Goal: Information Seeking & Learning: Check status

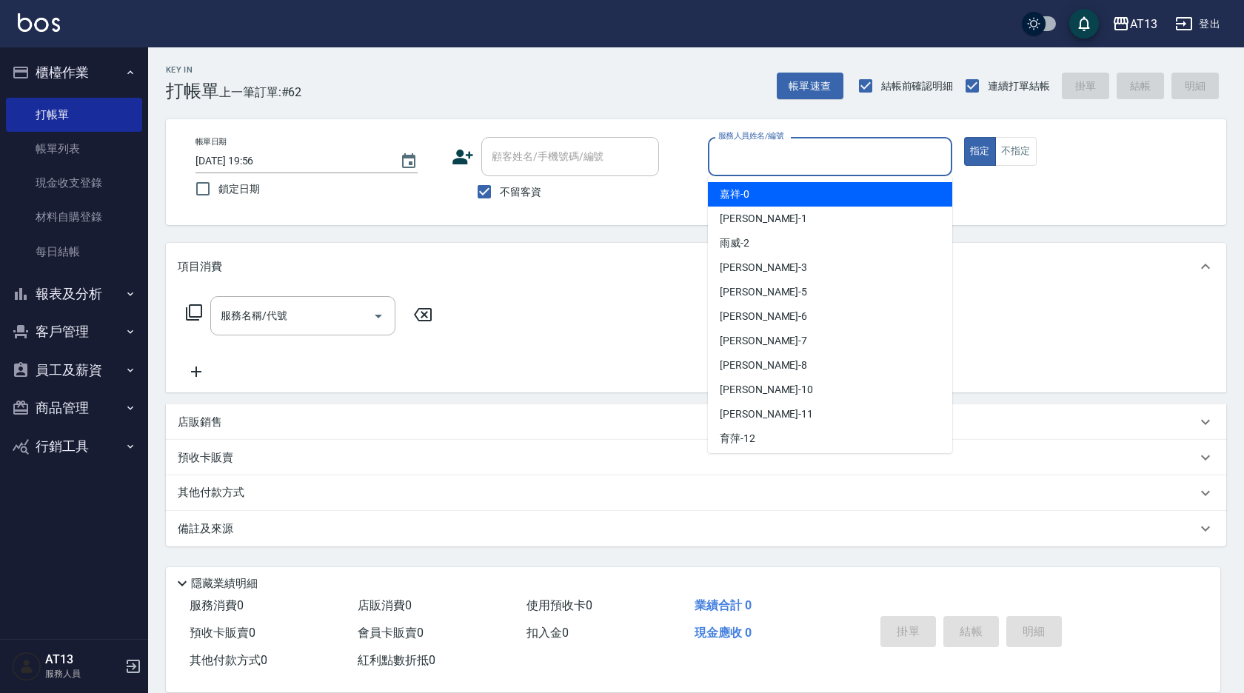
click at [853, 159] on input "服務人員姓名/編號" at bounding box center [830, 157] width 231 height 26
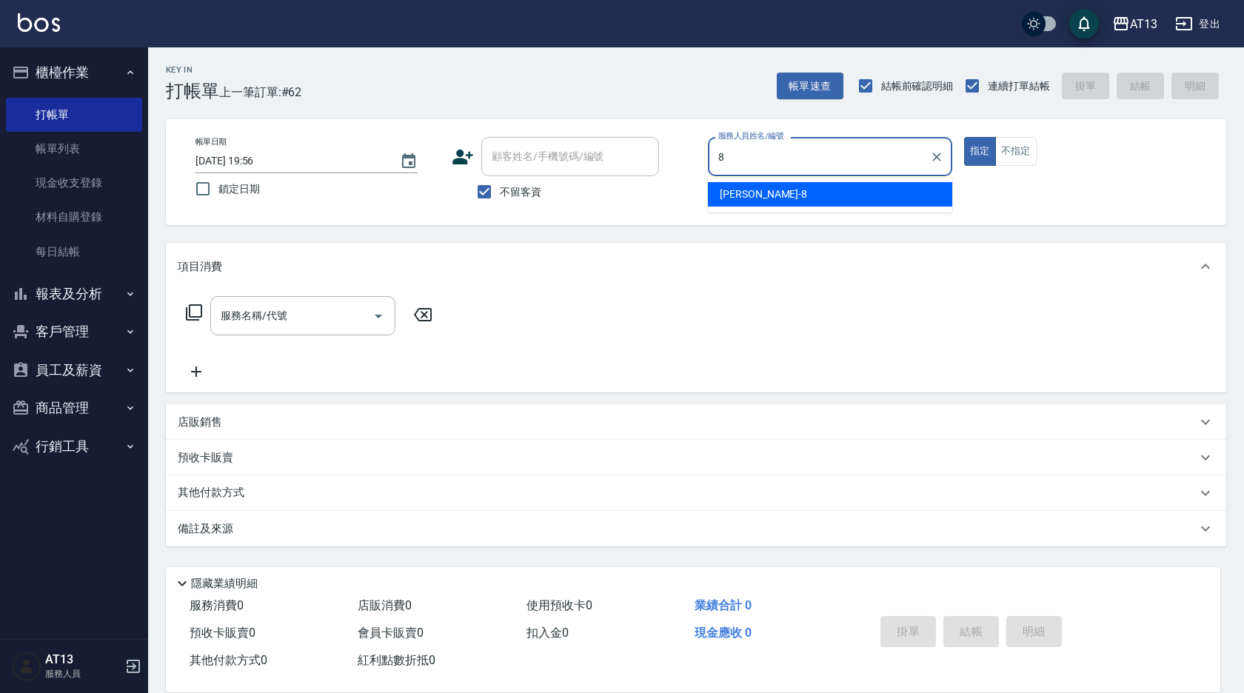
type input "[PERSON_NAME]-8"
type button "true"
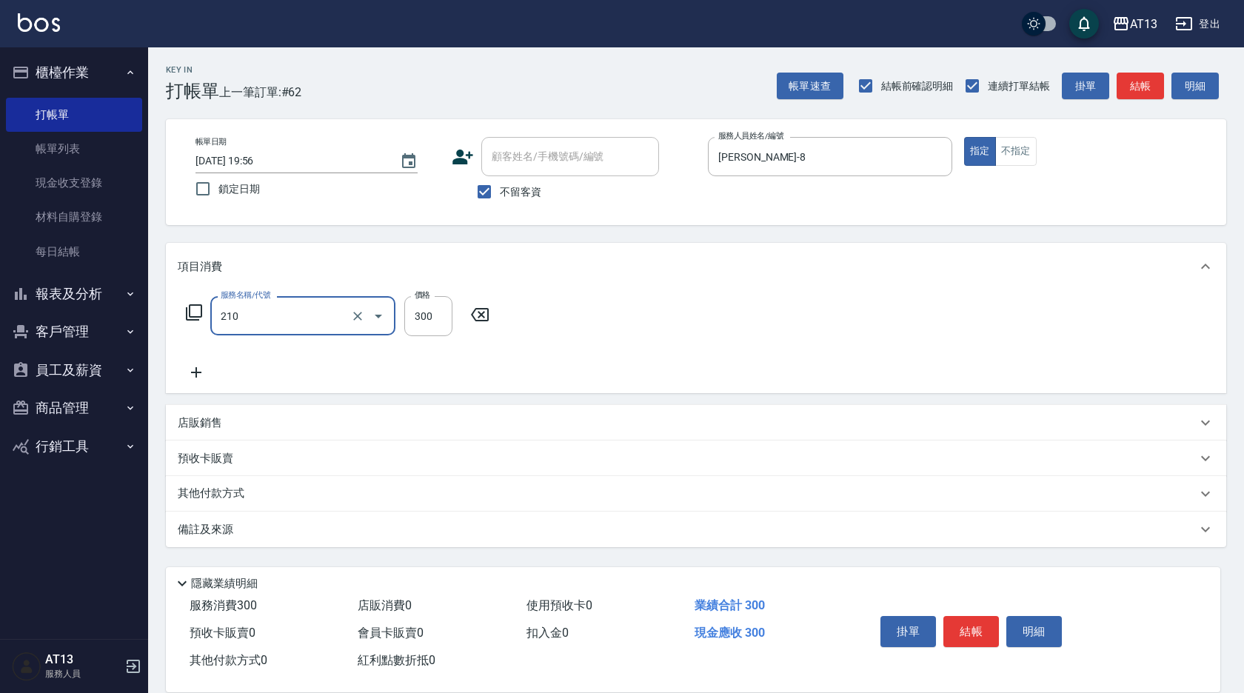
type input "歐娜洗髮精(210)"
type input "[PERSON_NAME]-22"
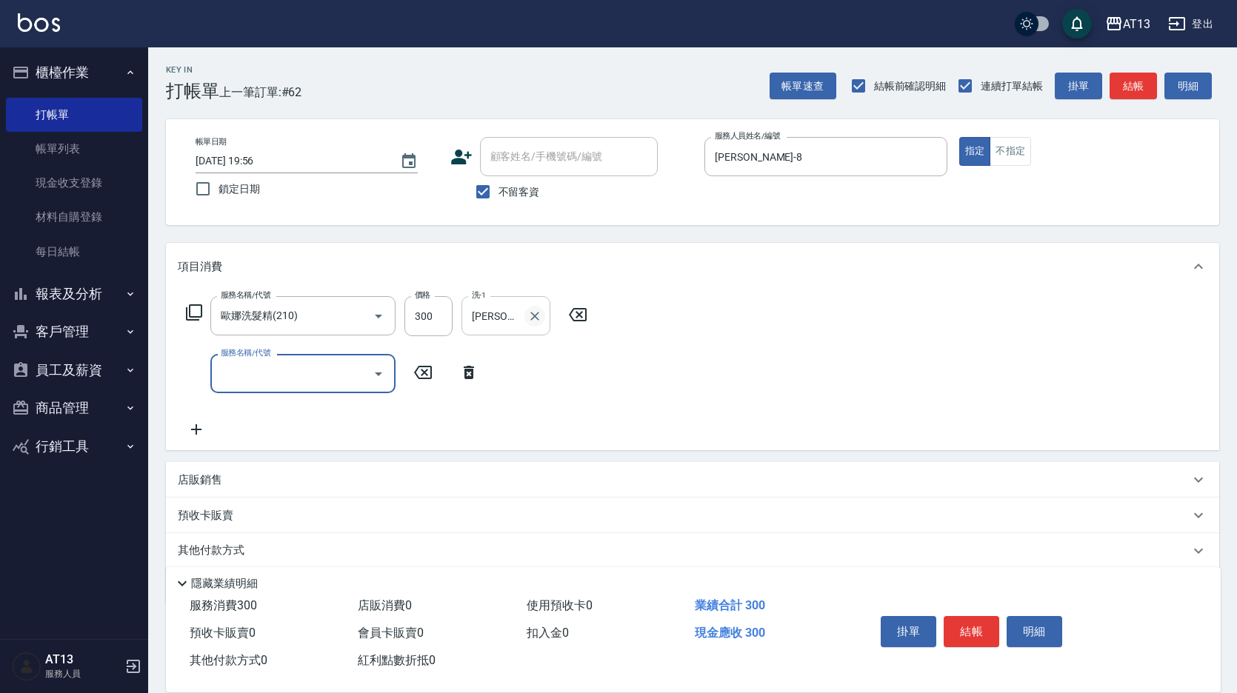
click at [527, 315] on icon "Clear" at bounding box center [534, 316] width 15 height 15
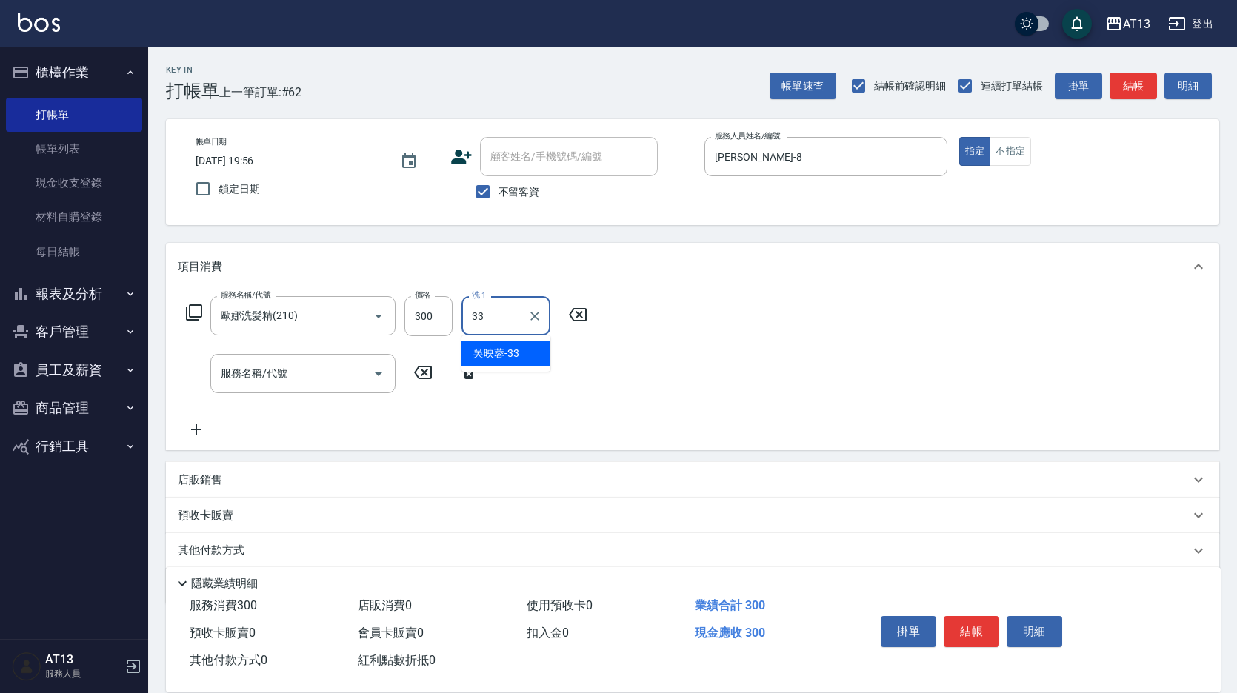
type input "[PERSON_NAME]-33"
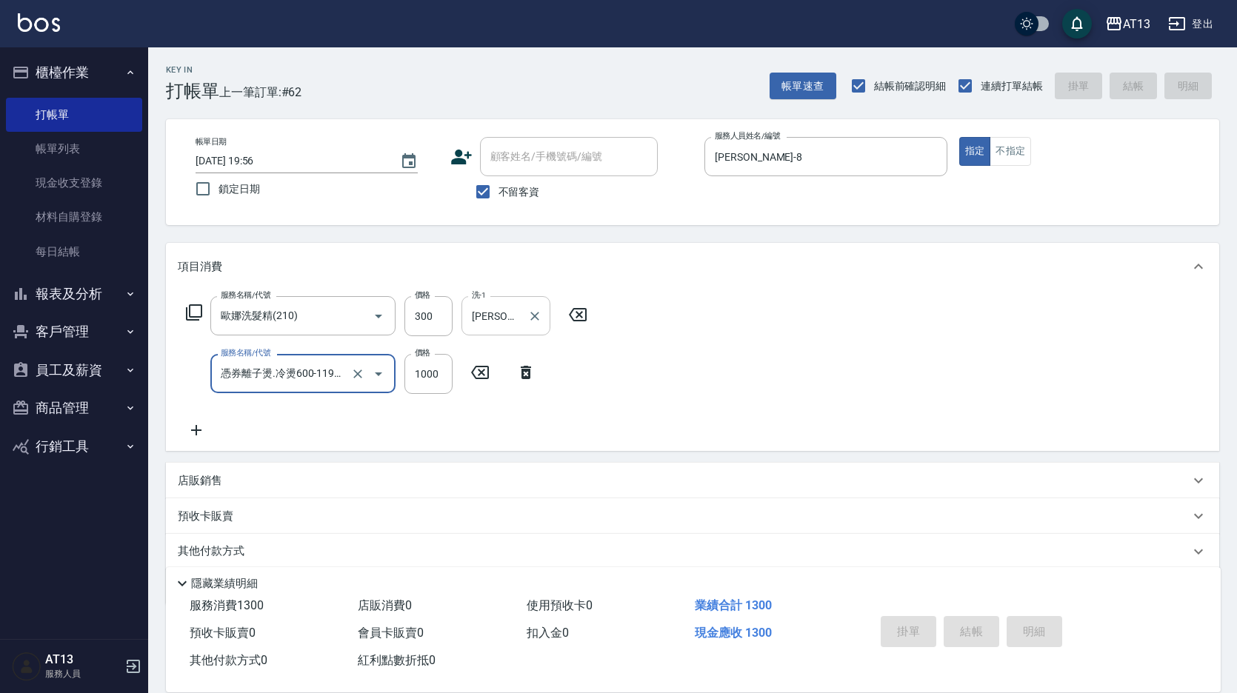
type input "憑券離子燙.冷燙600-1198(303)"
type input "210"
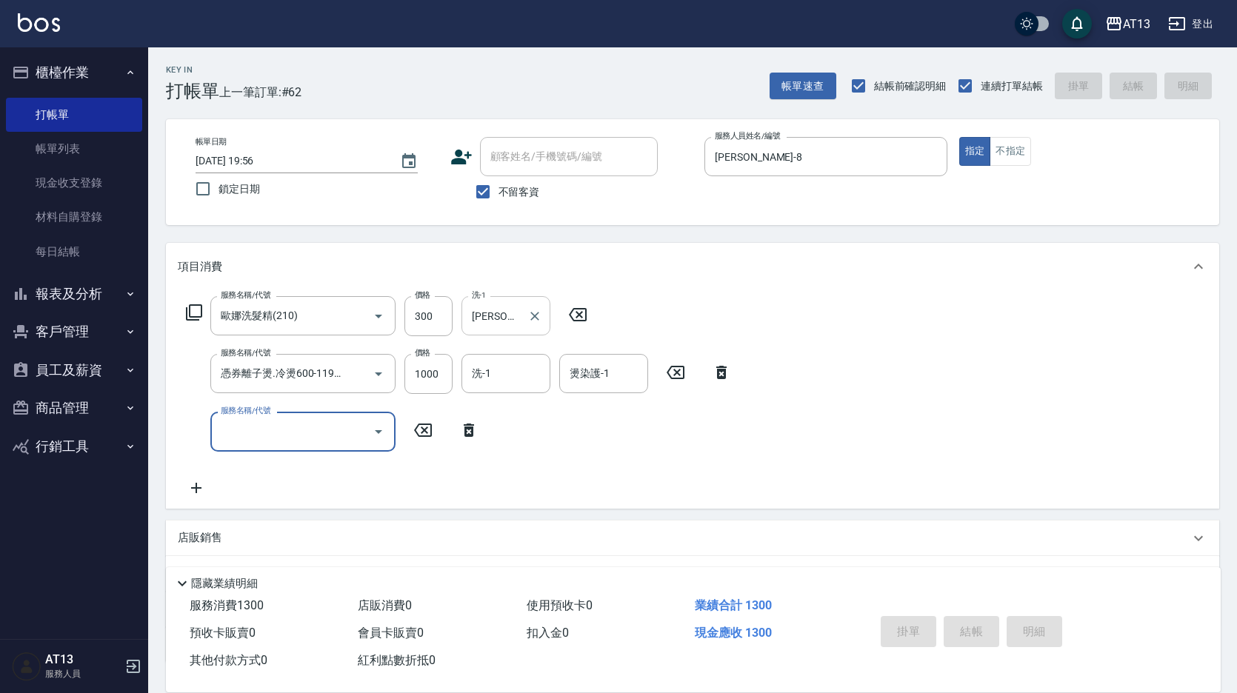
type input "2025/09/17 20:37"
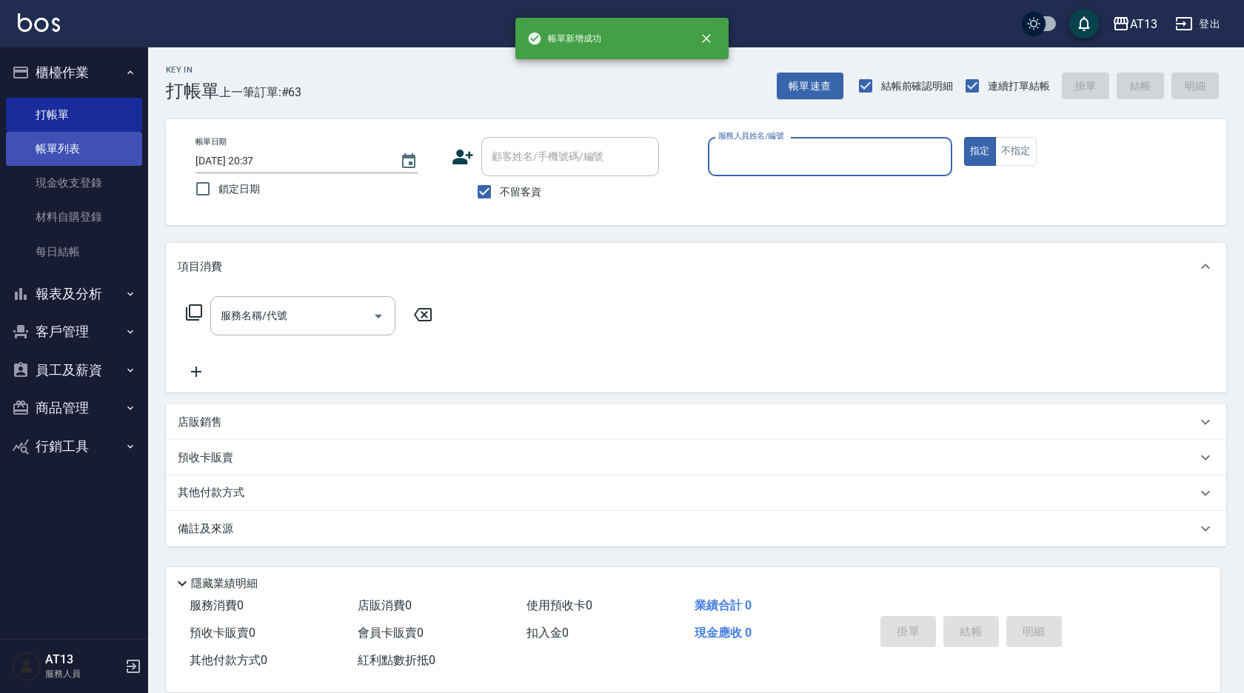
click at [107, 154] on link "帳單列表" at bounding box center [74, 149] width 136 height 34
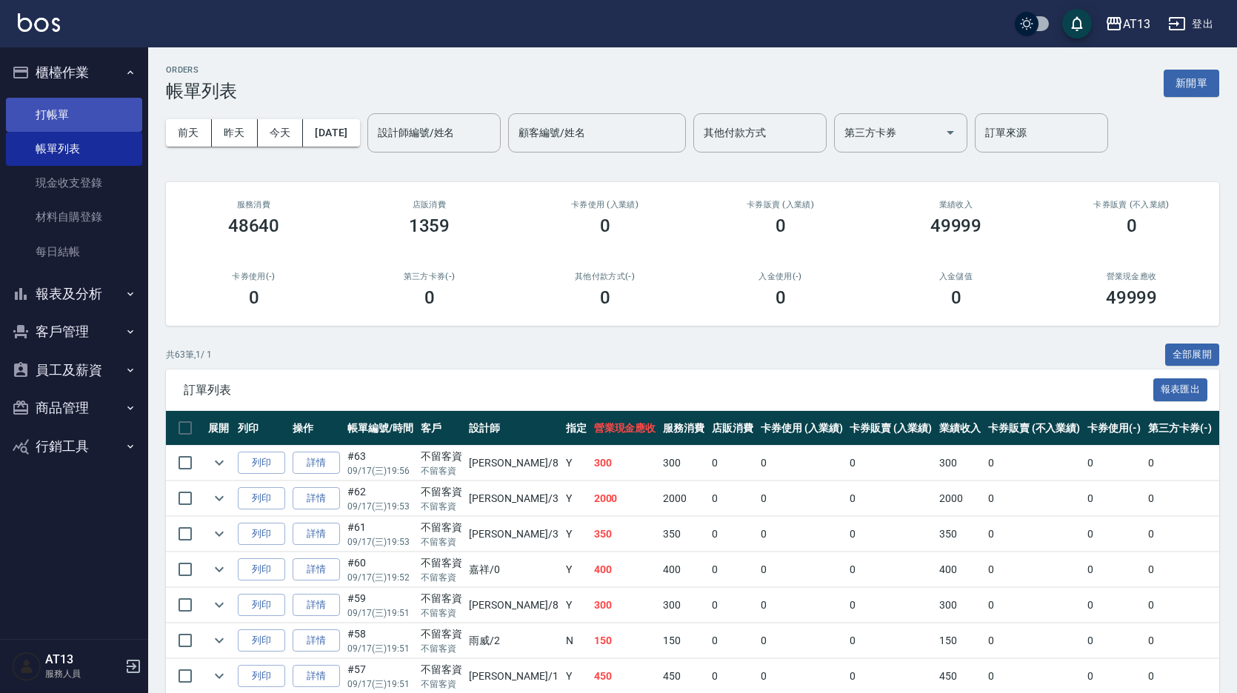
click at [91, 114] on link "打帳單" at bounding box center [74, 115] width 136 height 34
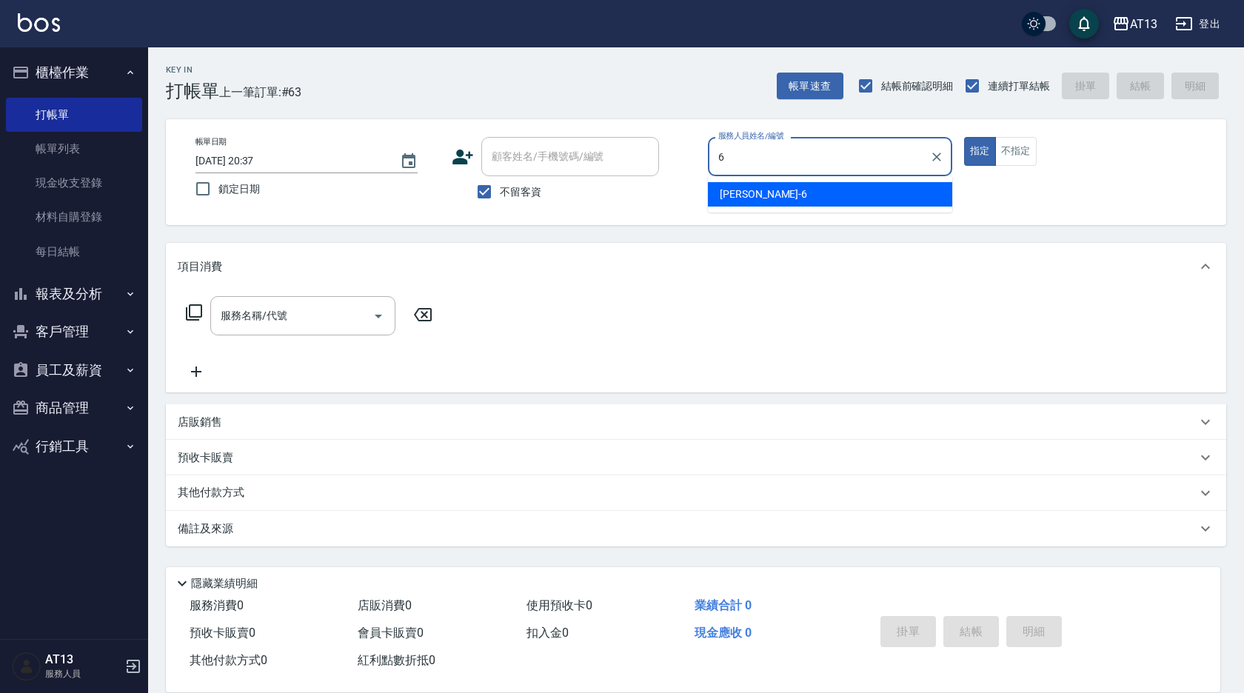
type input "亭妤-6"
type button "true"
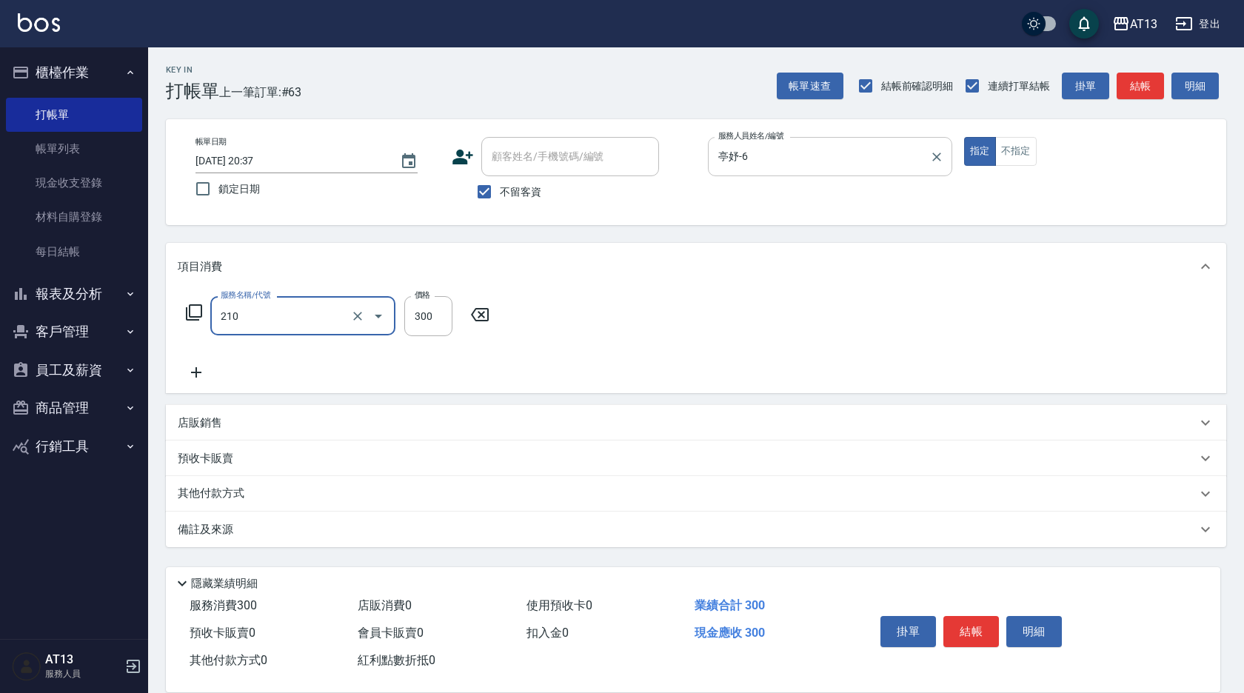
type input "歐娜洗髮精(210)"
type input "鍾曉恩-26"
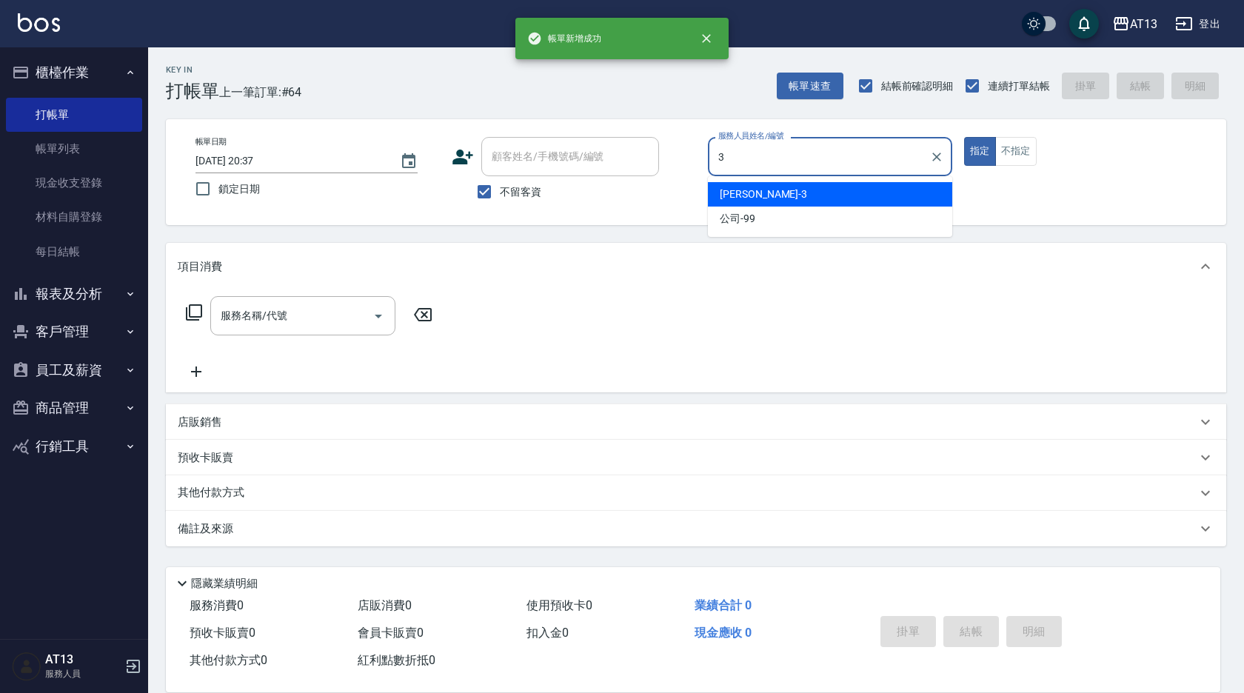
type input "敏玹-3"
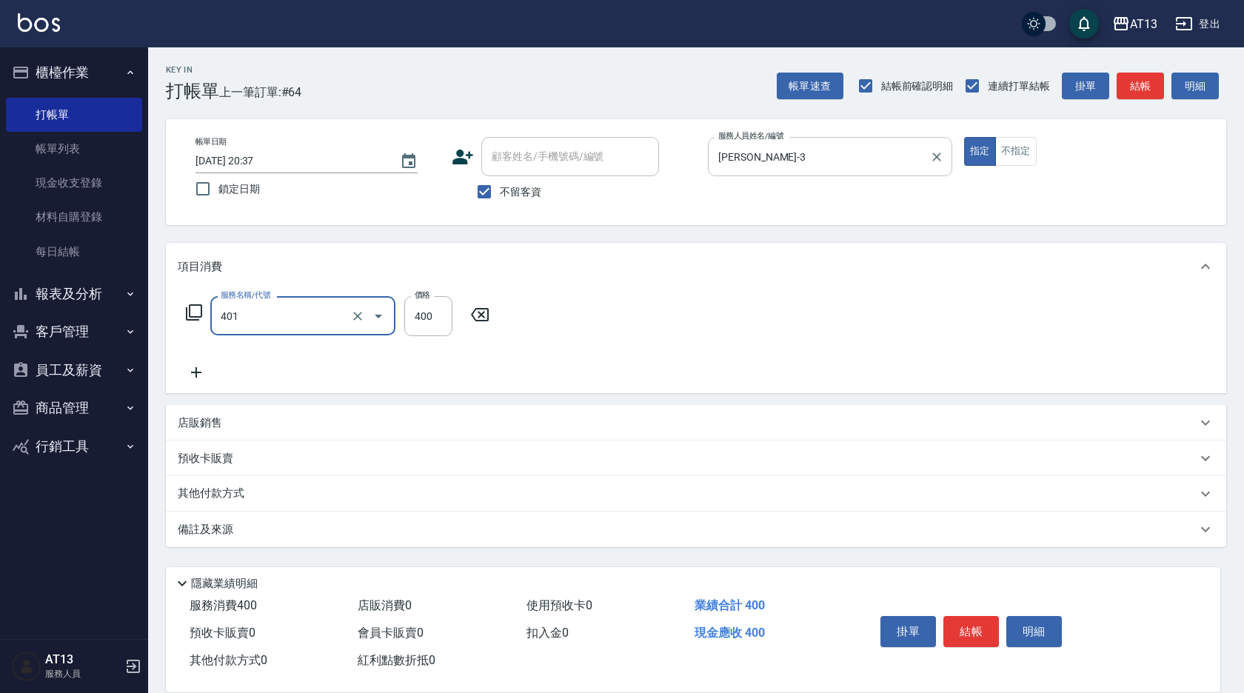
type input "剪髮(401)"
type input "350"
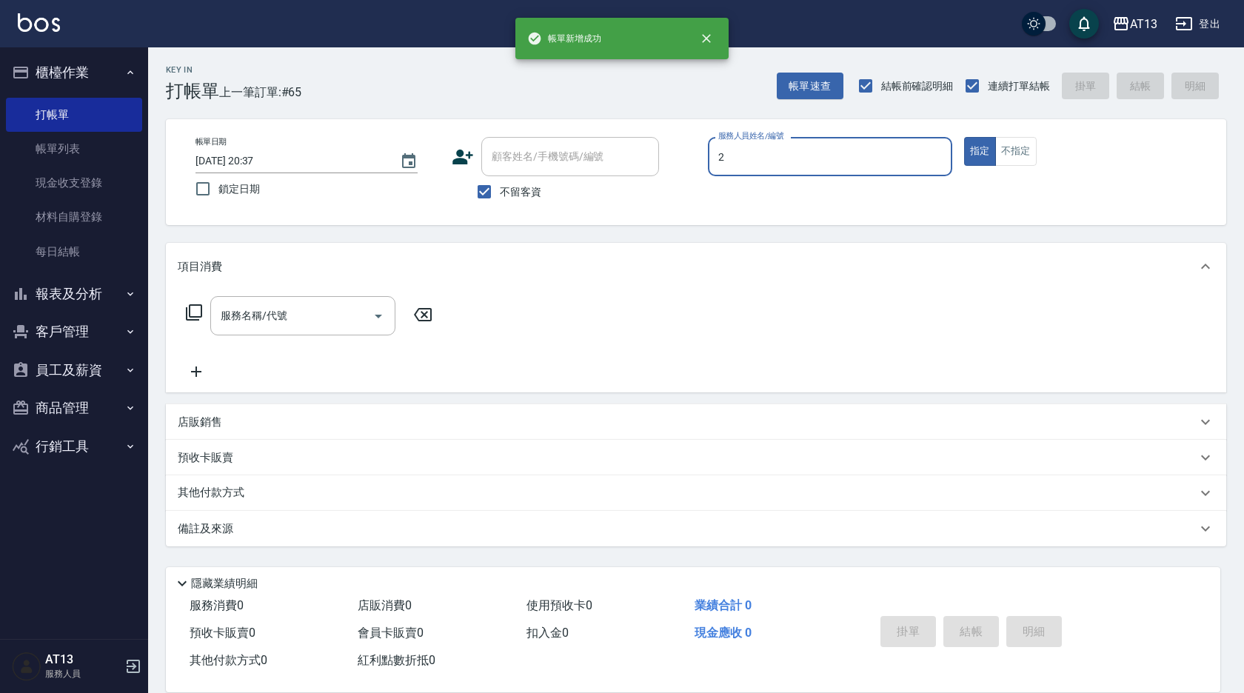
type input "雨威-2"
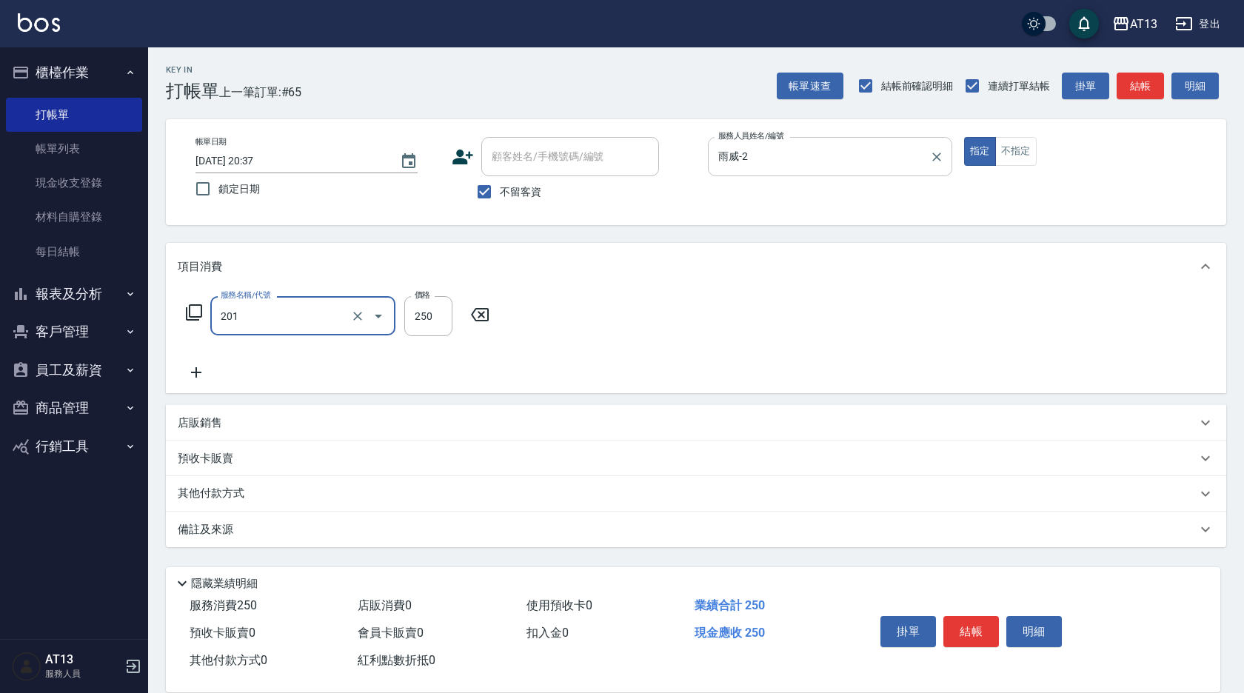
type input "洗髮(201)"
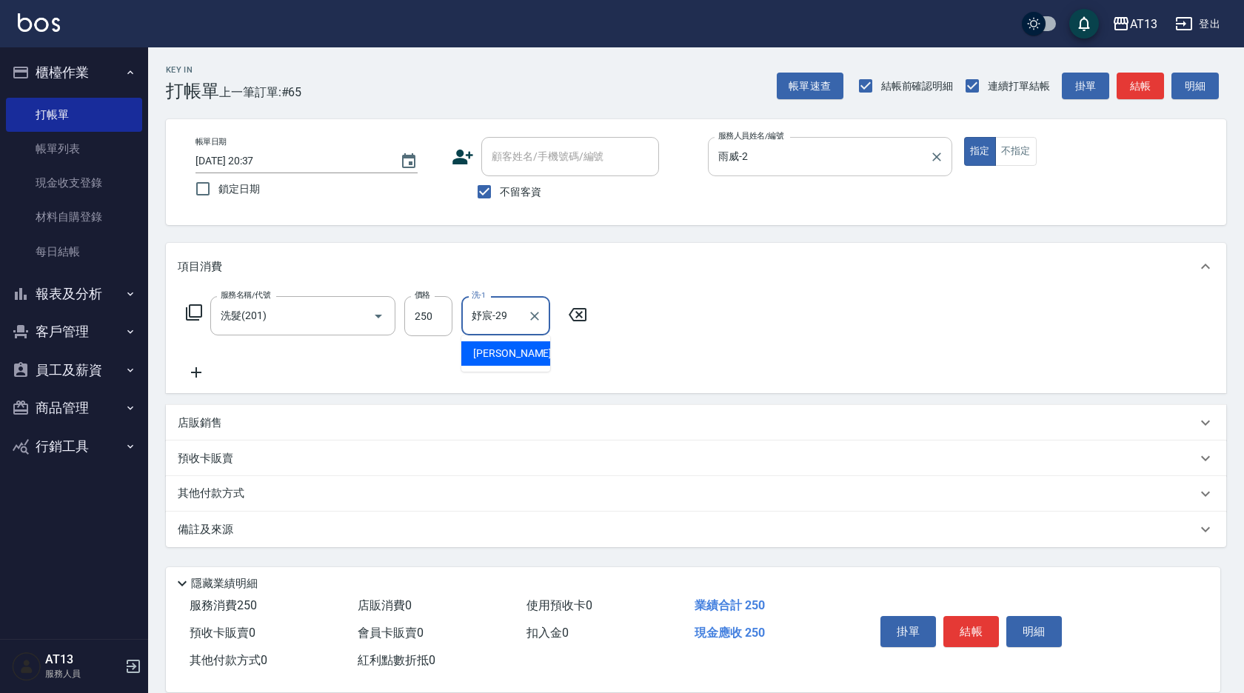
type input "妤宸-29"
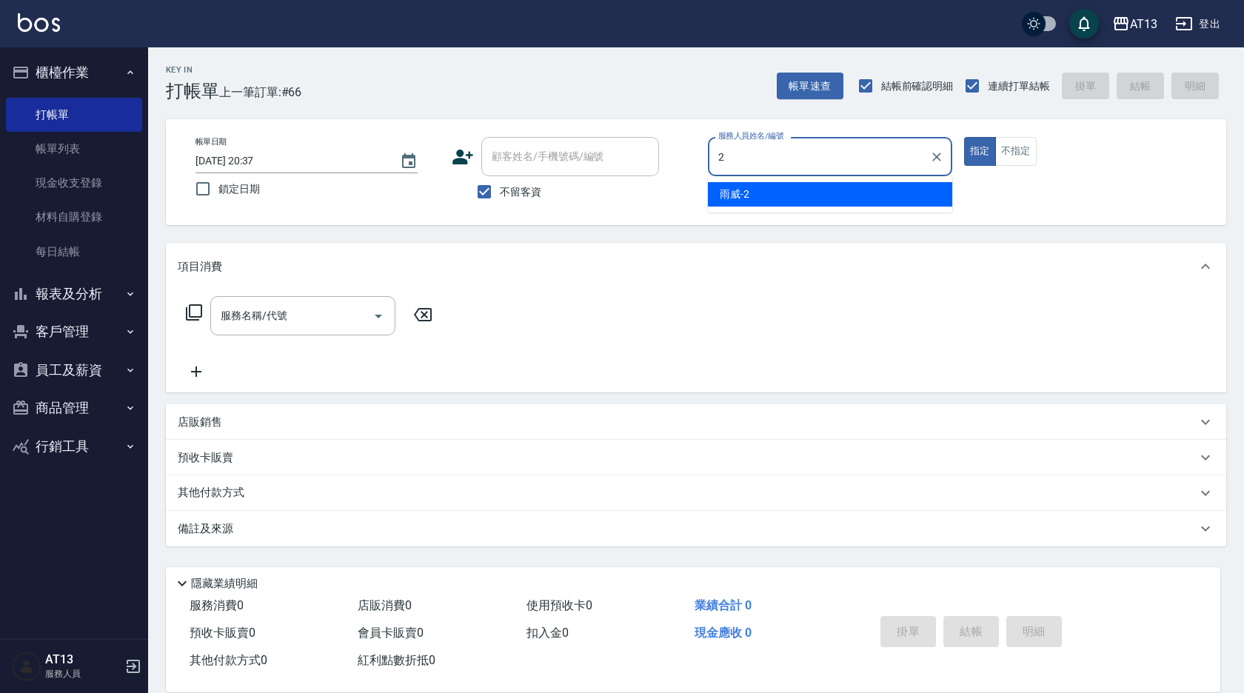
type input "雨威-2"
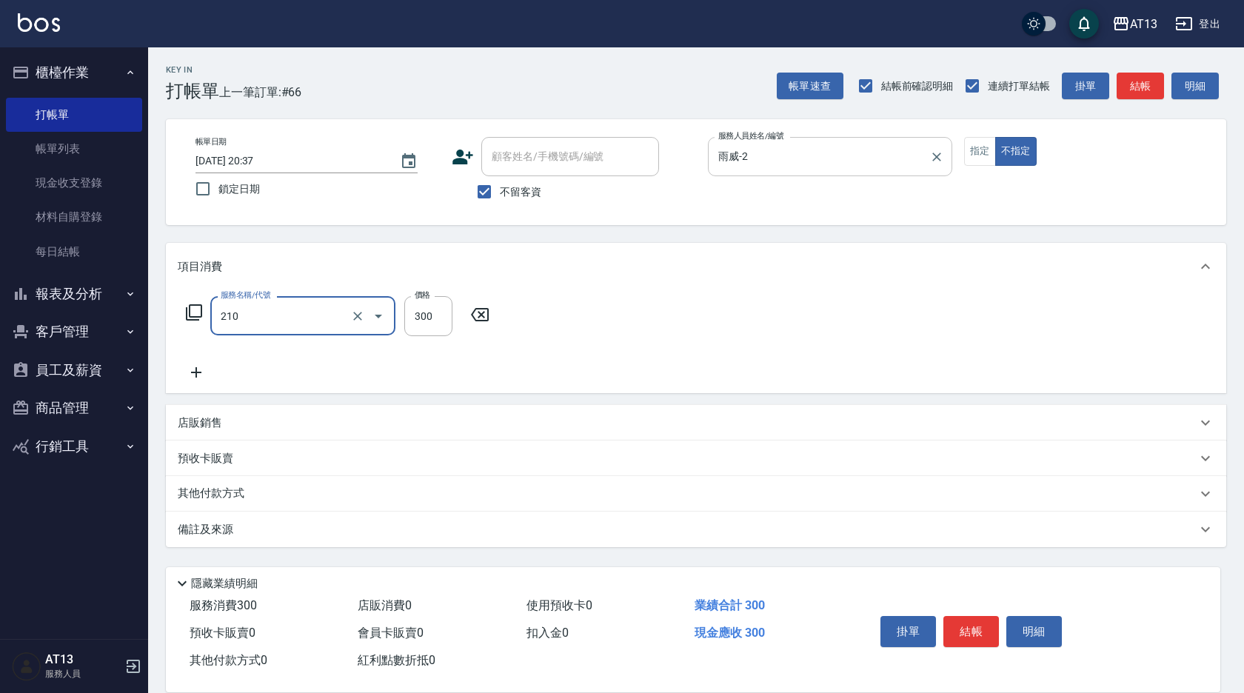
type input "歐娜洗髮精(210)"
type input "雨威-2"
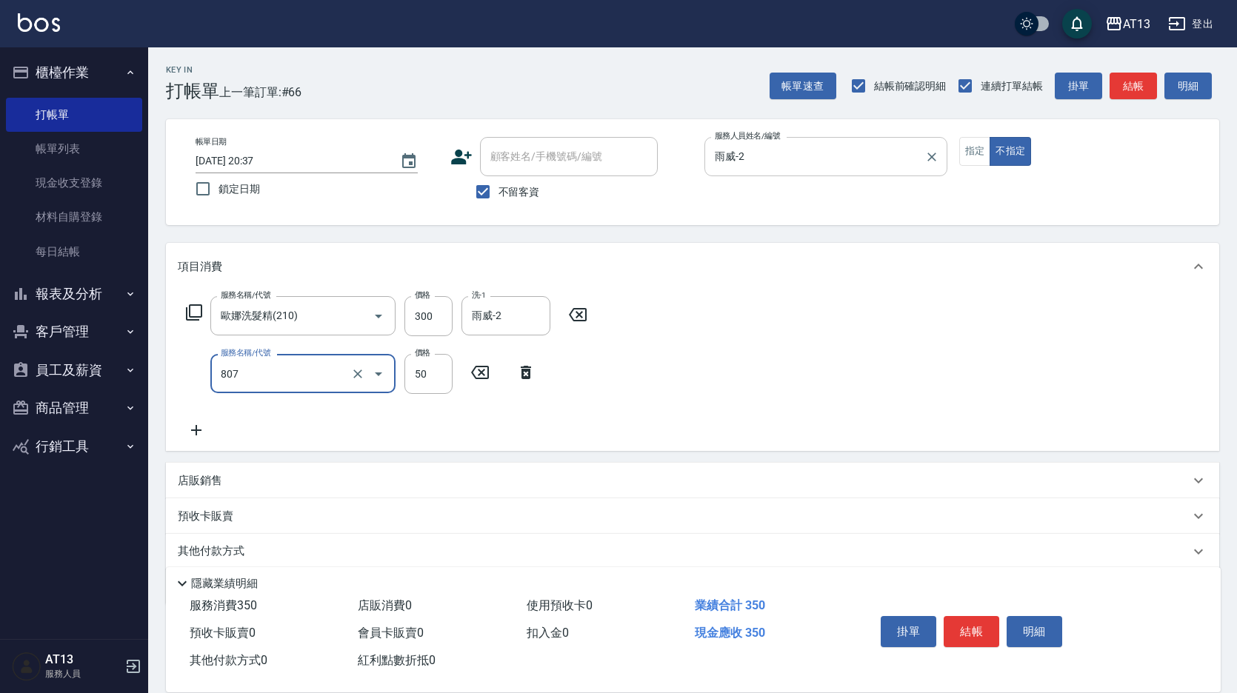
type input "TG護髮素(潤絲)(807)"
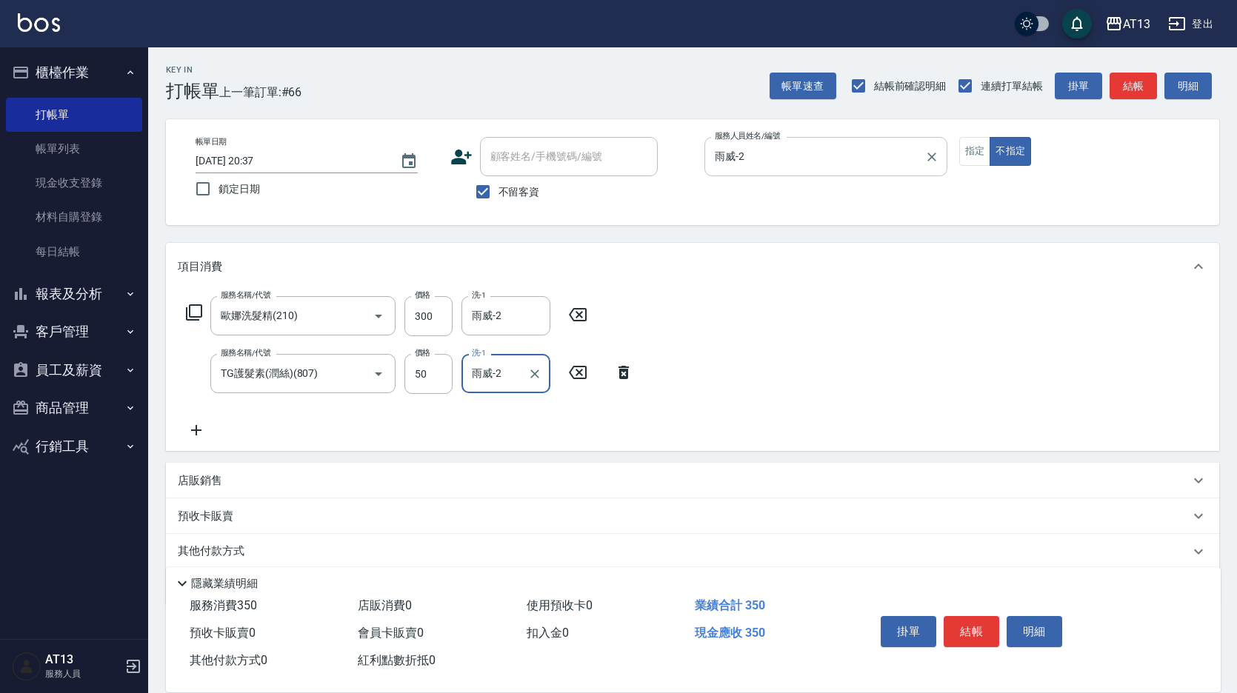
type input "雨威-2"
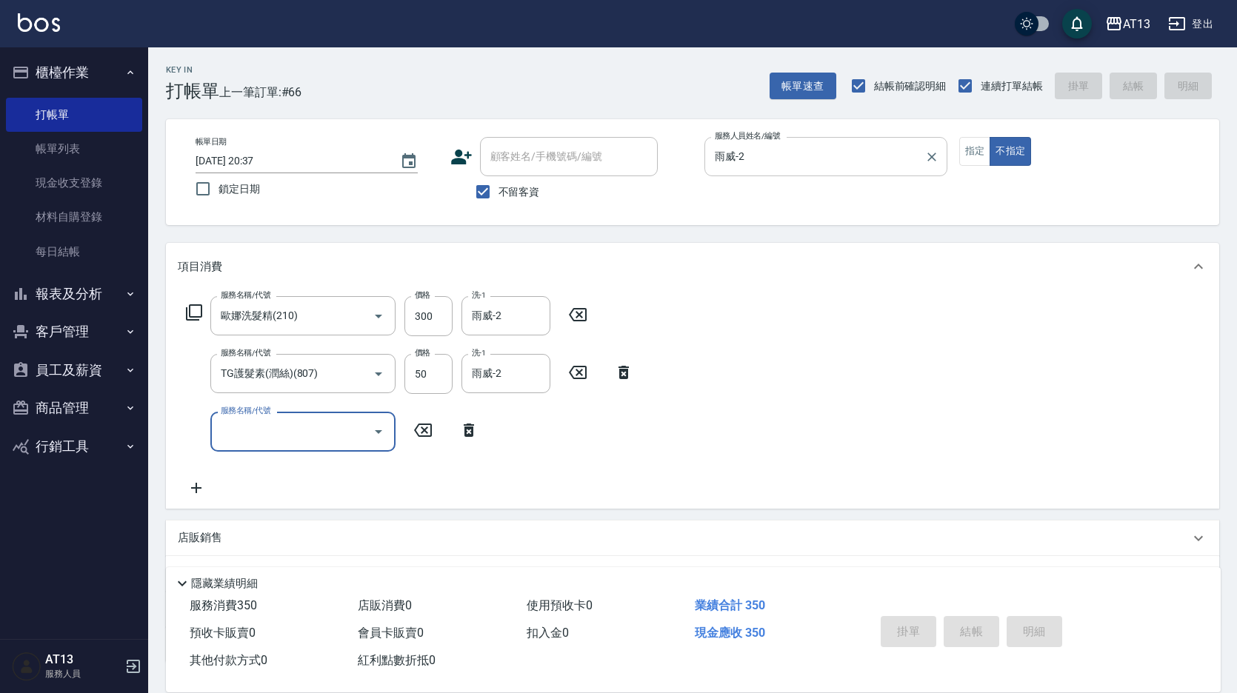
type input "2025/09/17 20:38"
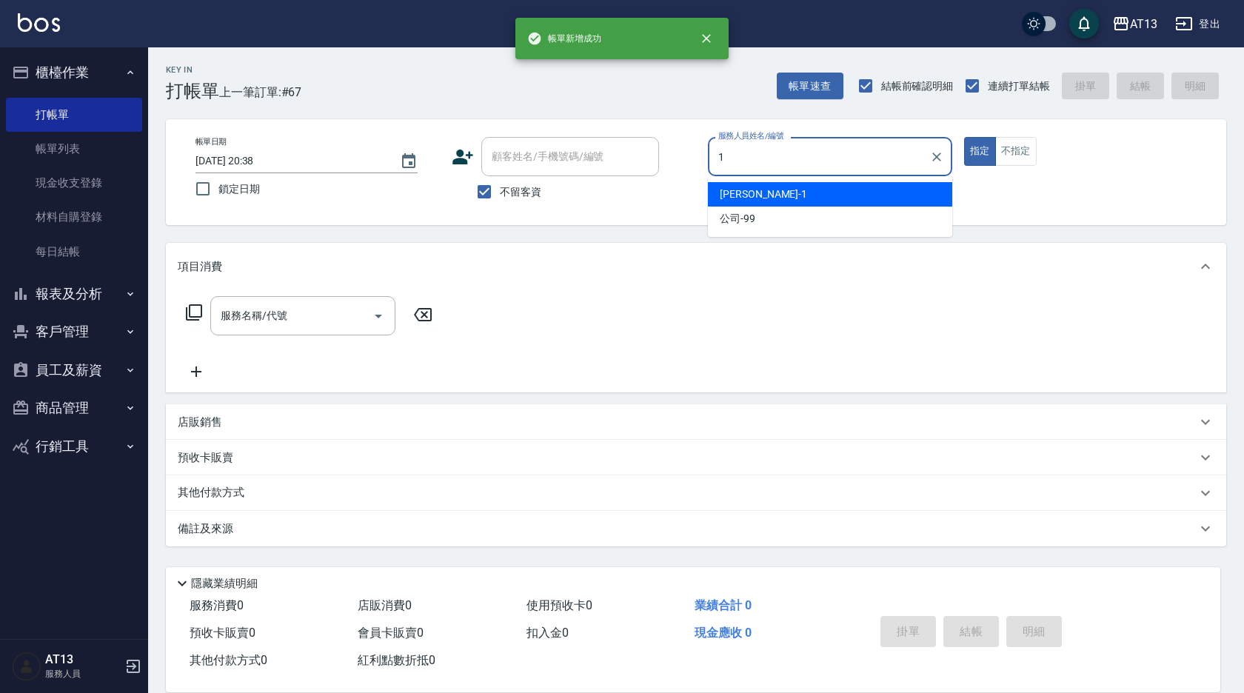
type input "鈞茹-1"
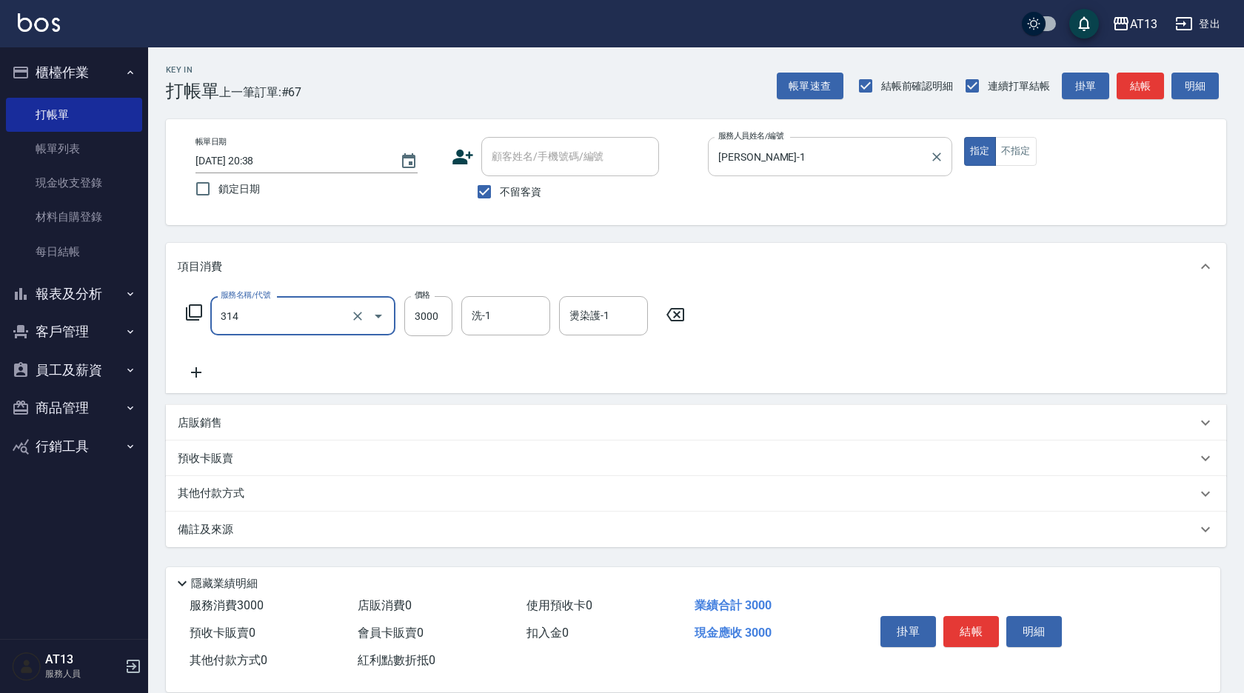
type input "CYA水質感2500UP(314)"
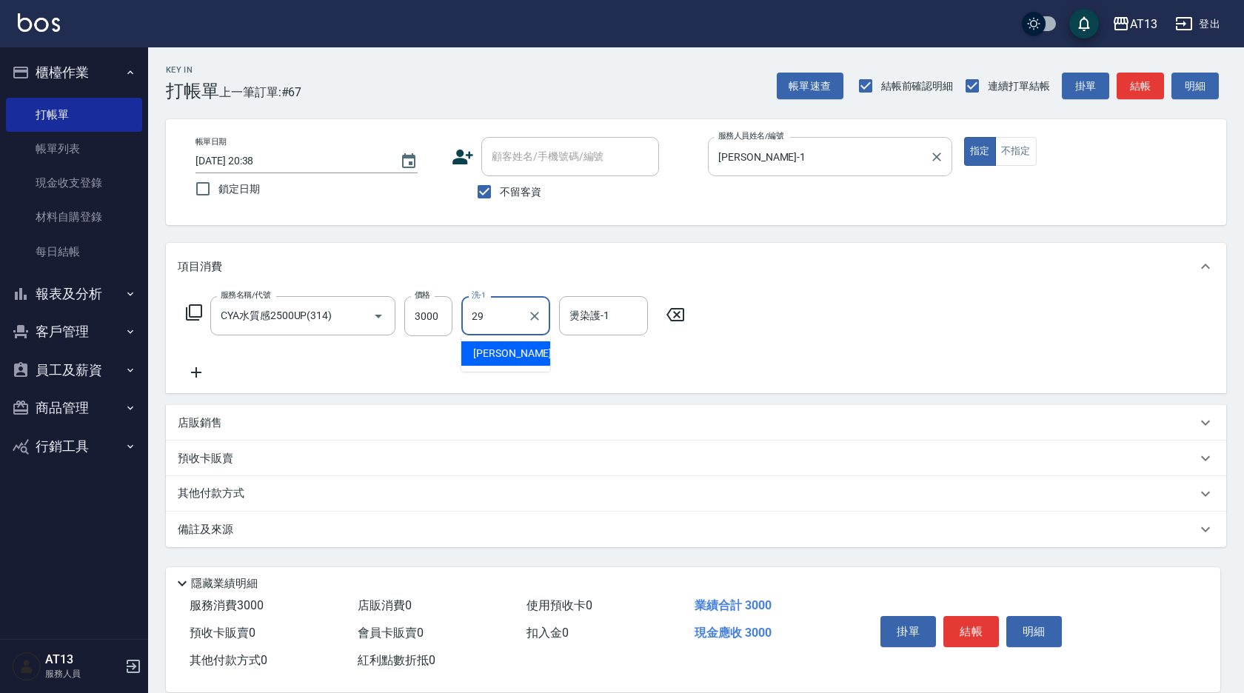
type input "妤宸-29"
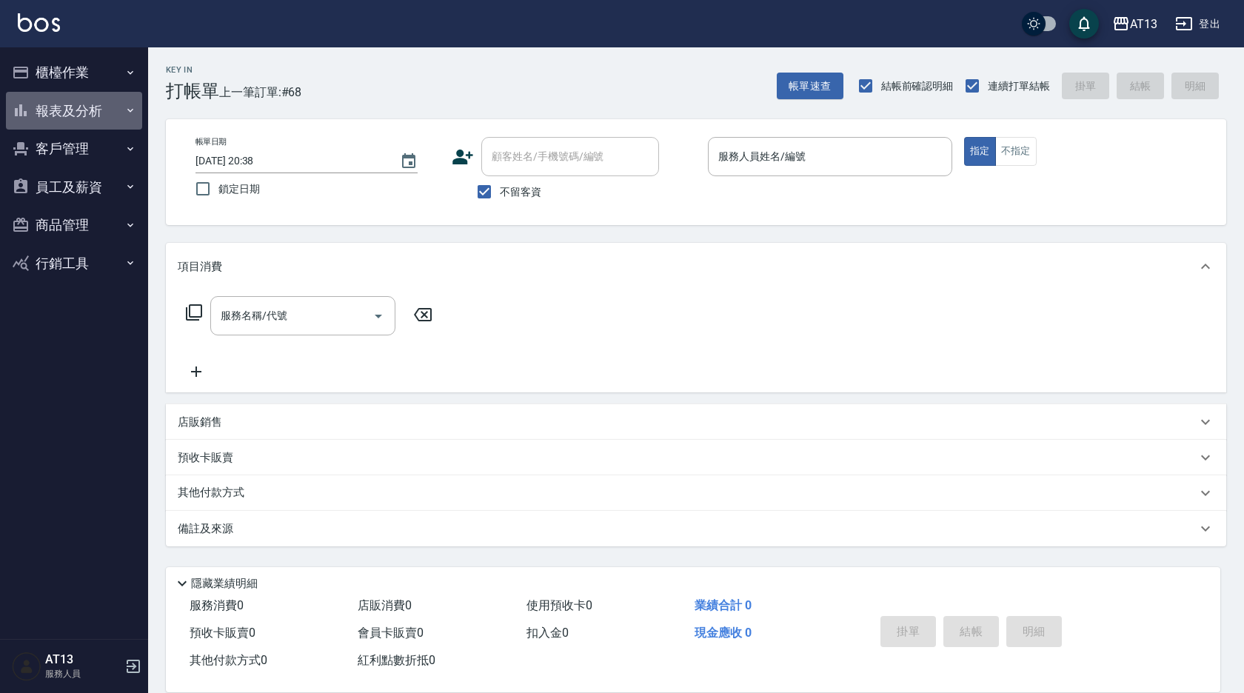
click at [84, 108] on button "報表及分析" at bounding box center [74, 111] width 136 height 39
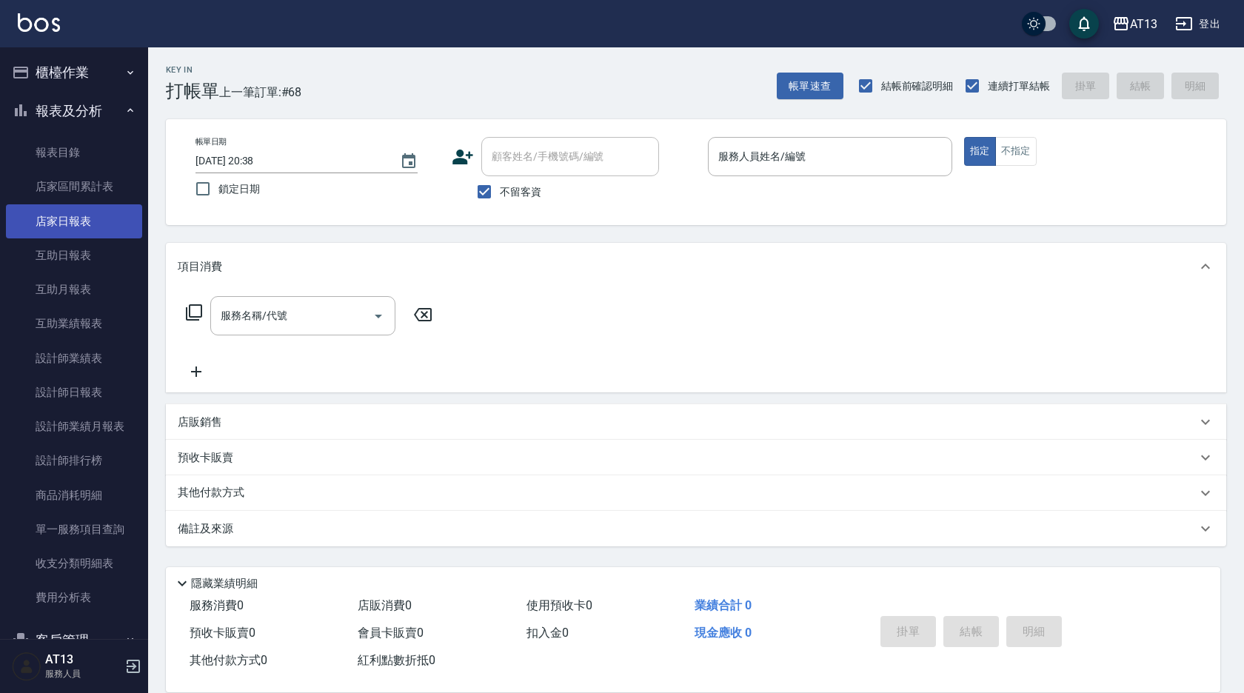
click at [85, 224] on link "店家日報表" at bounding box center [74, 221] width 136 height 34
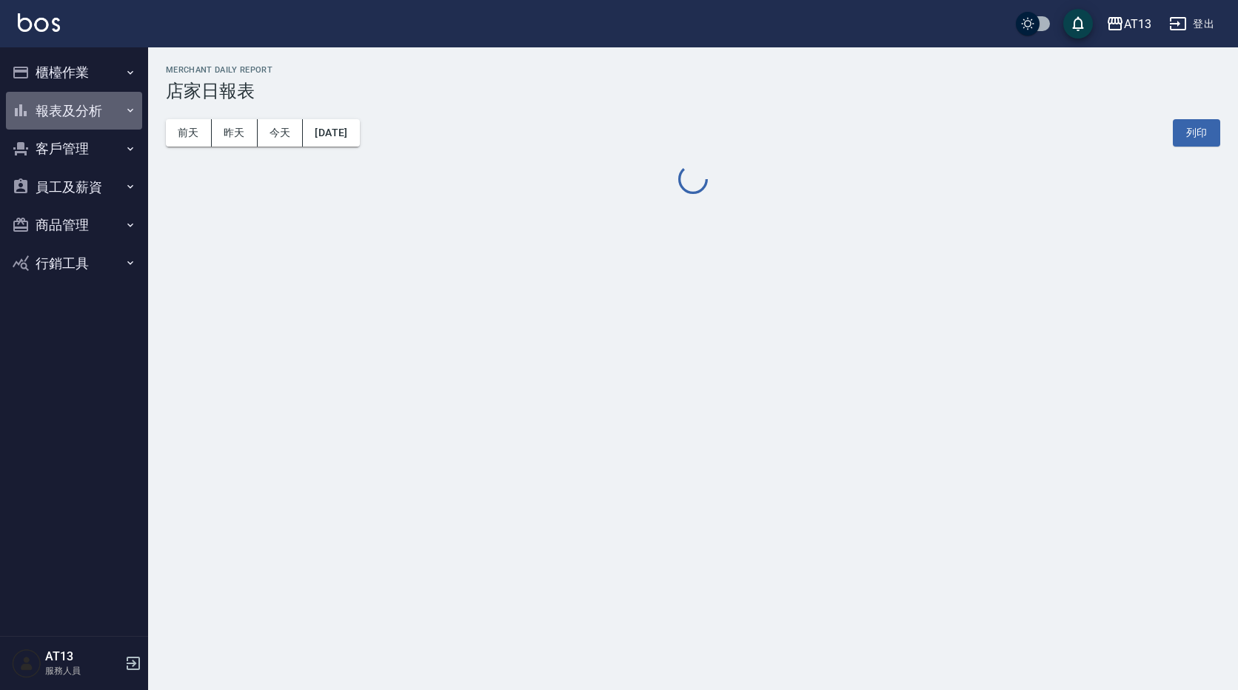
click at [81, 113] on button "報表及分析" at bounding box center [74, 111] width 136 height 39
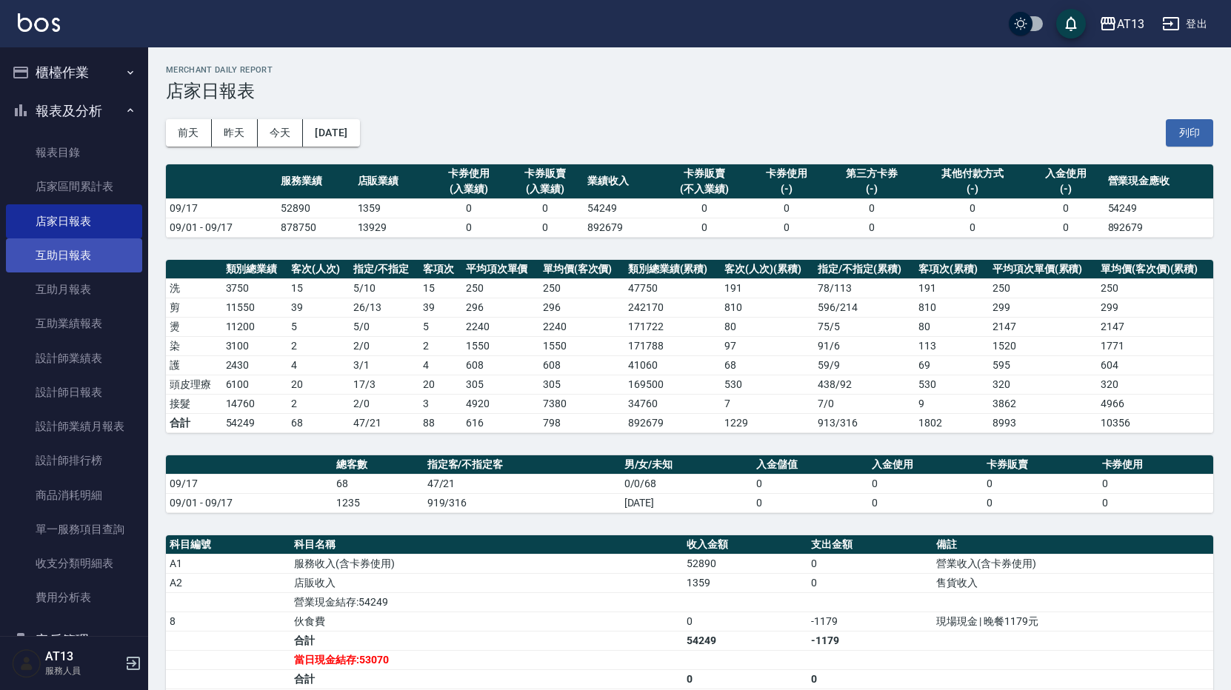
click at [110, 262] on link "互助日報表" at bounding box center [74, 255] width 136 height 34
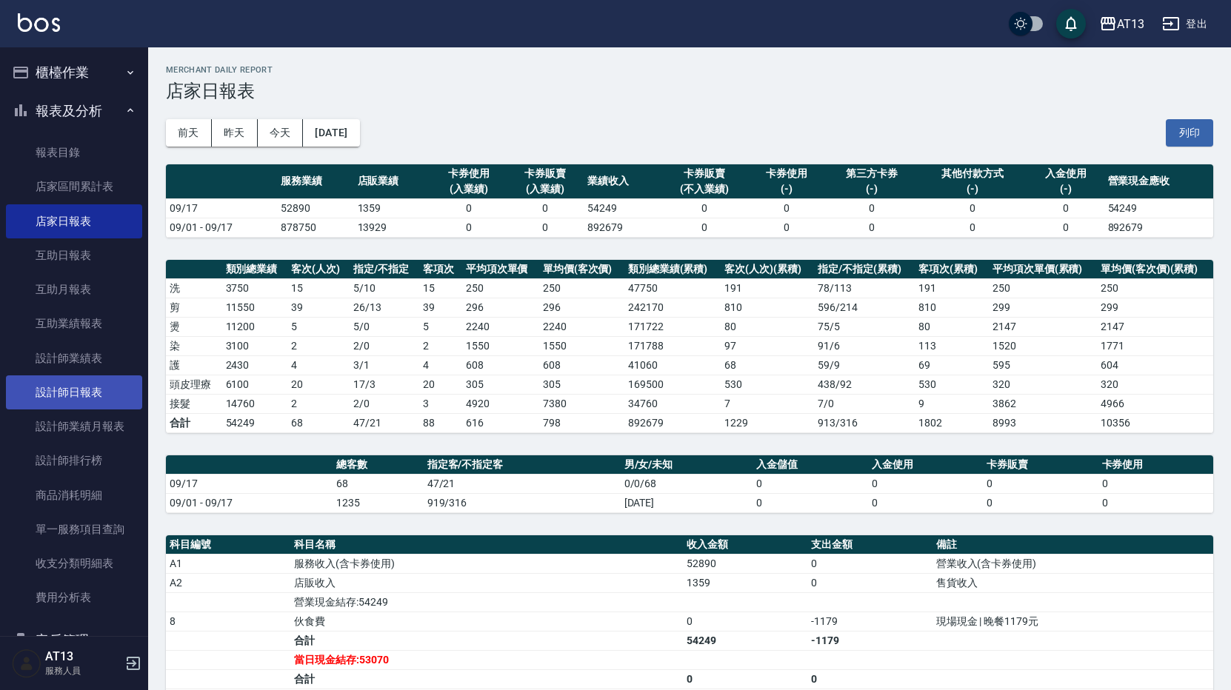
click at [100, 398] on link "設計師日報表" at bounding box center [74, 392] width 136 height 34
click at [1183, 136] on button "列印" at bounding box center [1189, 132] width 47 height 27
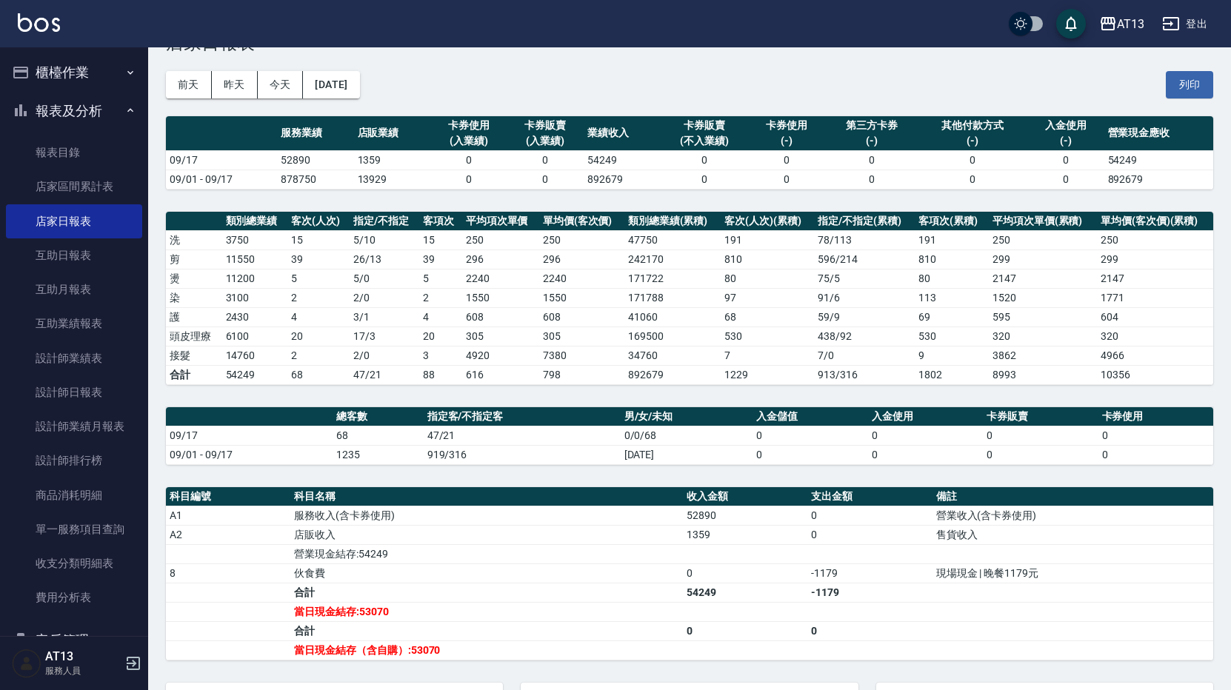
scroll to position [74, 0]
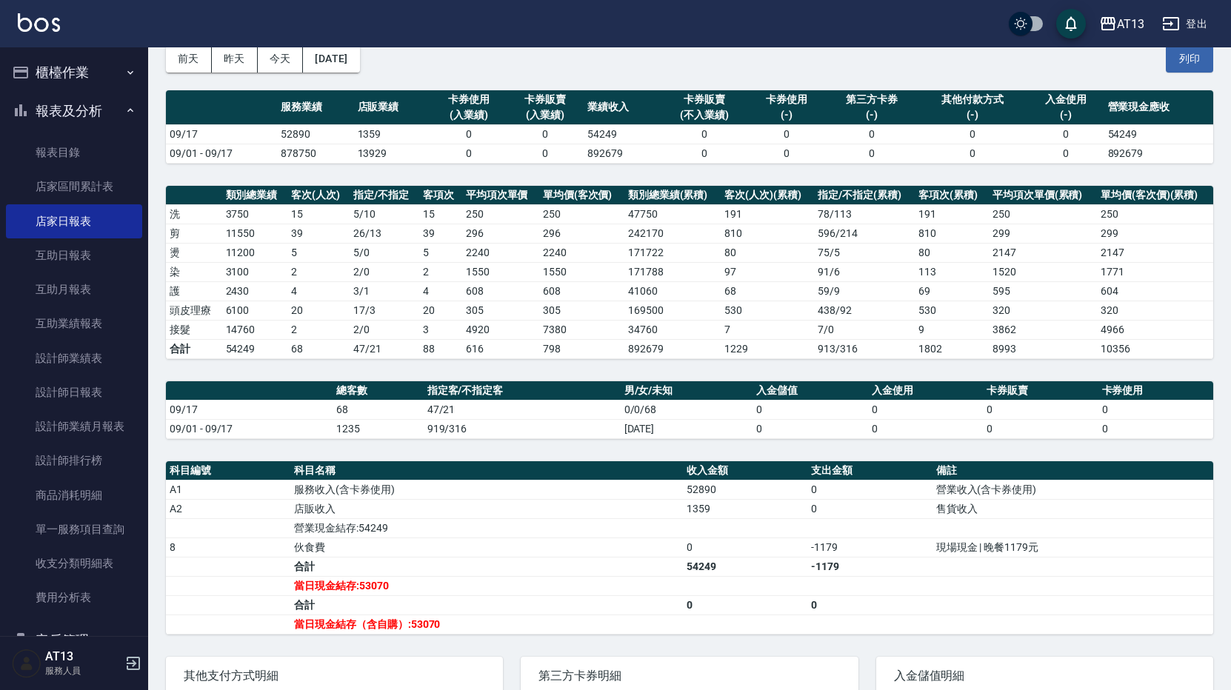
click at [644, 621] on td "當日現金結存（含自購）:53070" at bounding box center [486, 624] width 392 height 19
drag, startPoint x: 644, startPoint y: 621, endPoint x: 666, endPoint y: 639, distance: 28.4
click at [661, 625] on td "當日現金結存（含自購）:53070" at bounding box center [486, 624] width 392 height 19
drag, startPoint x: 666, startPoint y: 639, endPoint x: 726, endPoint y: 679, distance: 72.7
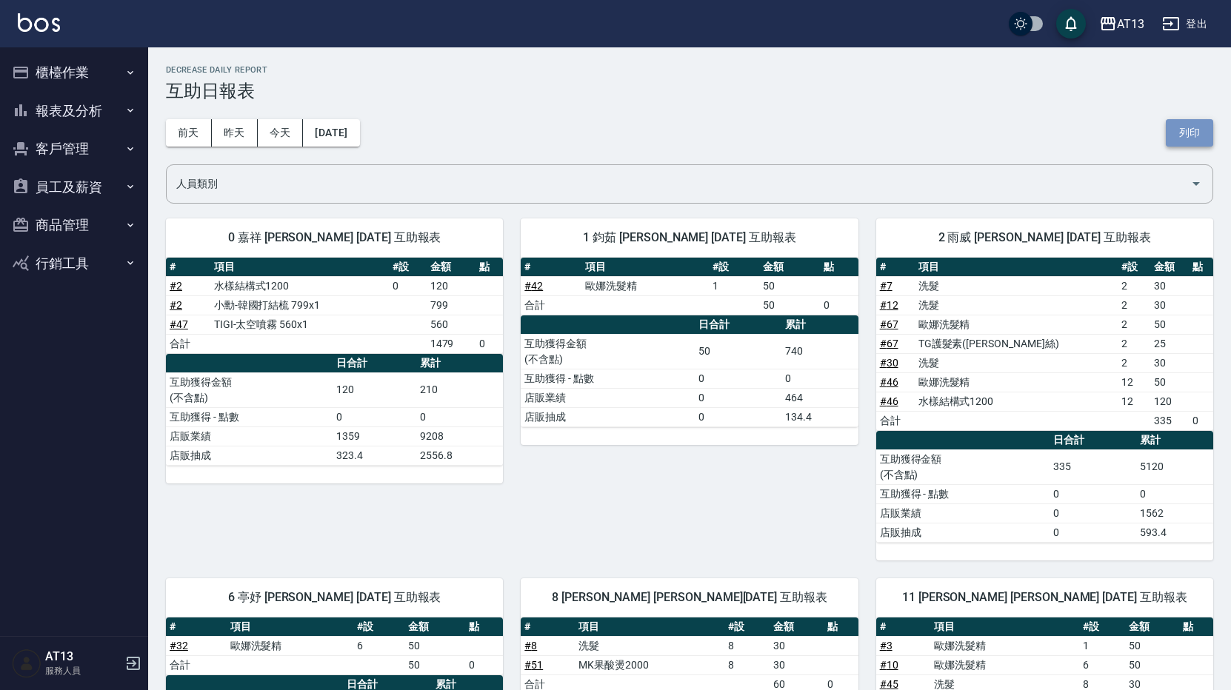
click at [1195, 125] on button "列印" at bounding box center [1189, 132] width 47 height 27
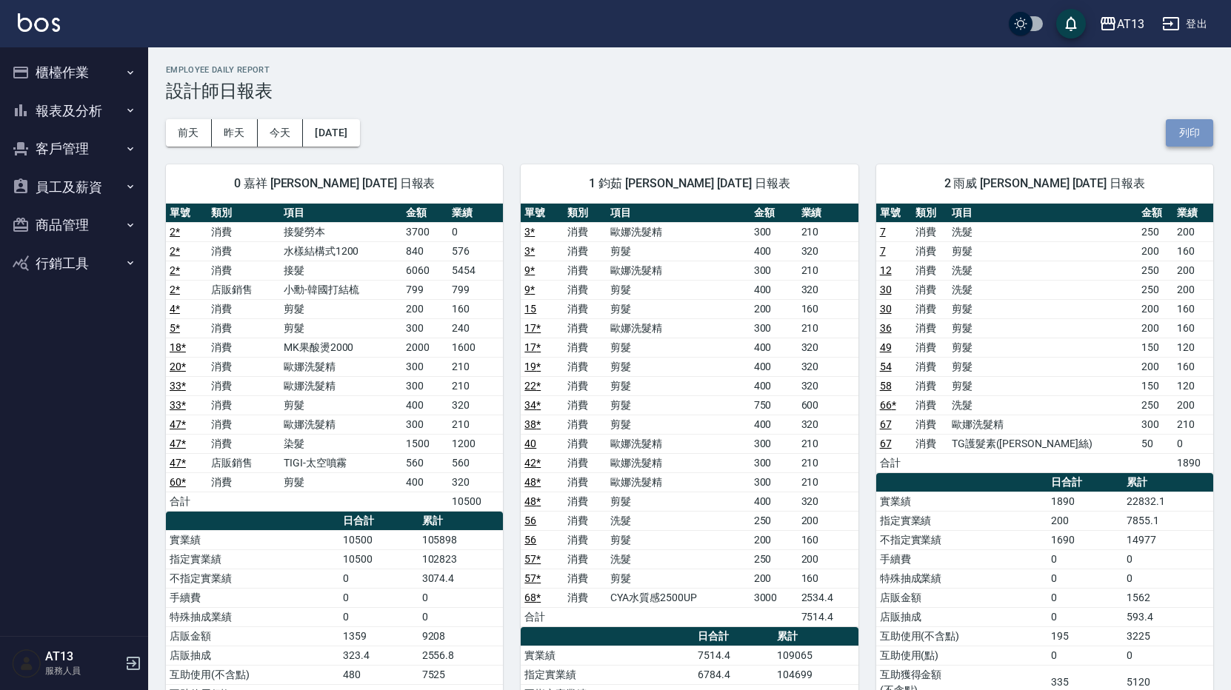
click at [1172, 133] on button "列印" at bounding box center [1189, 132] width 47 height 27
